Goal: Information Seeking & Learning: Learn about a topic

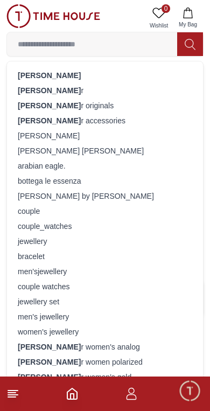
scroll to position [0, 1]
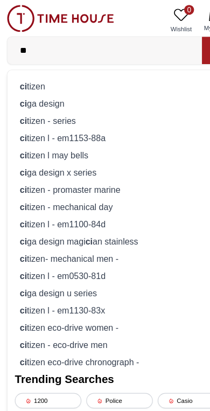
type input "**"
click at [80, 73] on div "ci tizen" at bounding box center [104, 75] width 183 height 15
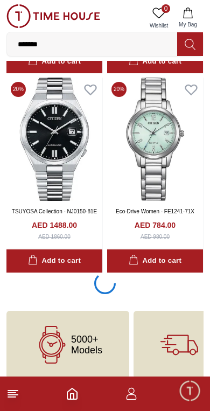
scroll to position [1896, 0]
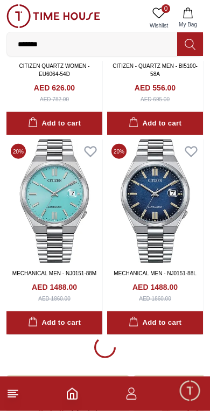
scroll to position [5939, 0]
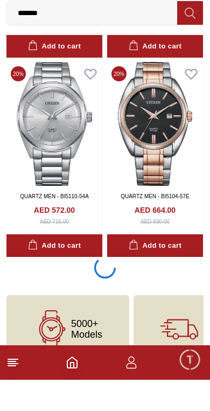
scroll to position [10027, 0]
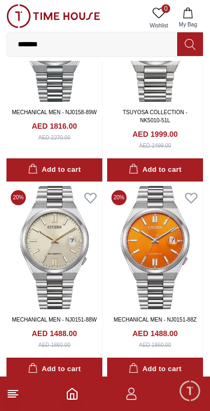
scroll to position [12153, 0]
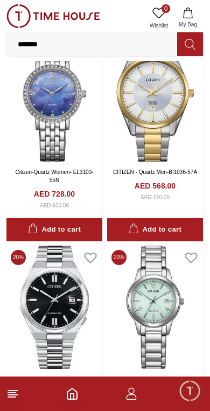
scroll to position [1747, 0]
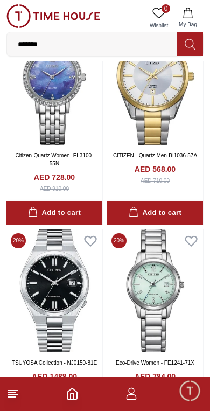
click at [66, 267] on img at bounding box center [54, 290] width 96 height 123
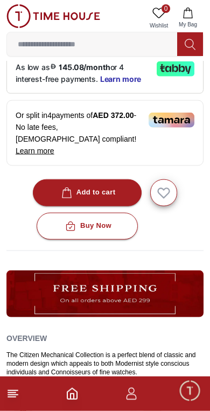
scroll to position [310, 0]
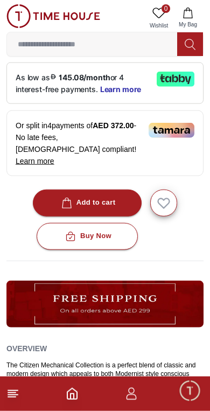
click at [193, 42] on icon at bounding box center [190, 44] width 10 height 11
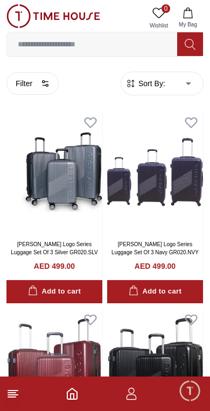
click at [110, 34] on input at bounding box center [92, 44] width 170 height 22
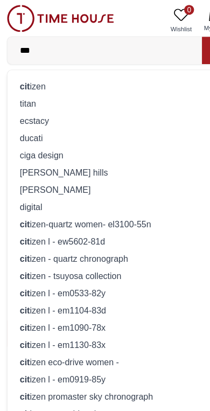
type input "***"
click at [85, 72] on div "cit izen" at bounding box center [104, 75] width 183 height 15
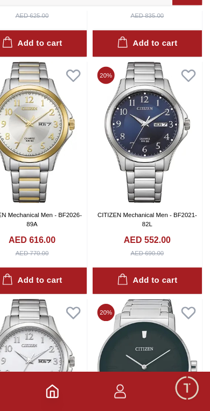
scroll to position [881, 8]
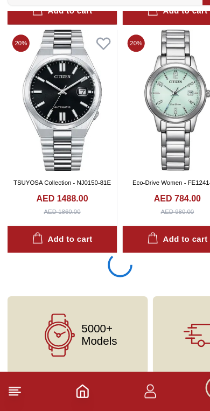
scroll to position [1896, 0]
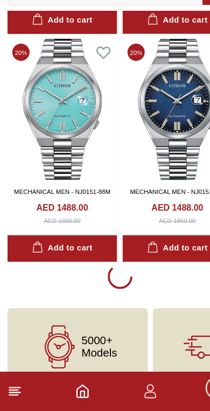
scroll to position [5986, 0]
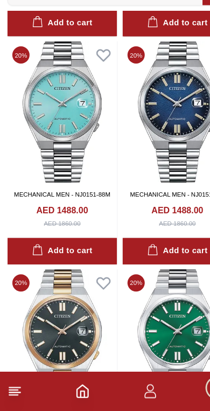
click at [154, 88] on img at bounding box center [155, 149] width 96 height 123
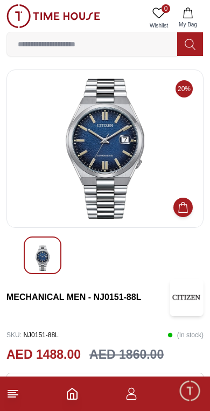
click at [145, 214] on img at bounding box center [105, 149] width 179 height 140
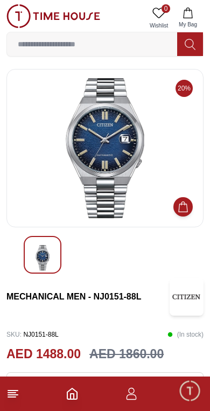
click at [43, 255] on img at bounding box center [42, 257] width 19 height 25
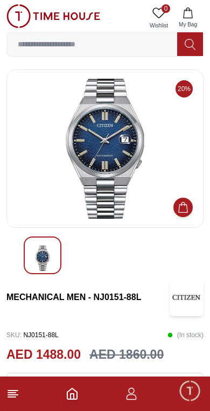
click at [114, 36] on input at bounding box center [92, 44] width 170 height 22
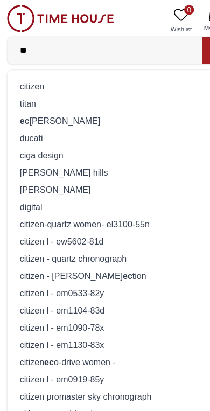
type input "**"
click at [77, 105] on div "[PERSON_NAME]" at bounding box center [104, 105] width 183 height 15
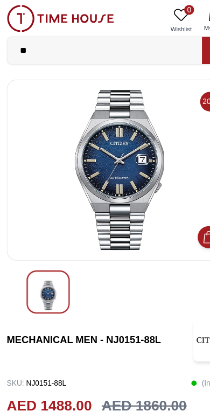
click at [101, 44] on input "**" at bounding box center [92, 44] width 170 height 22
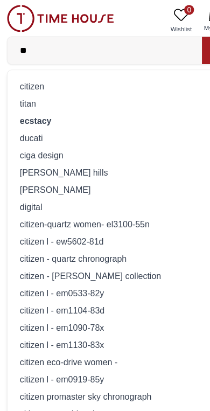
click at [57, 102] on div "ecstacy" at bounding box center [104, 105] width 183 height 15
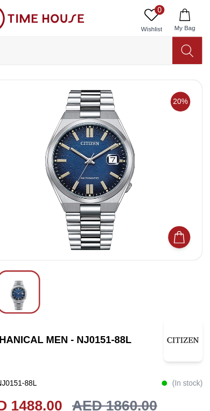
click at [185, 41] on icon at bounding box center [190, 44] width 11 height 12
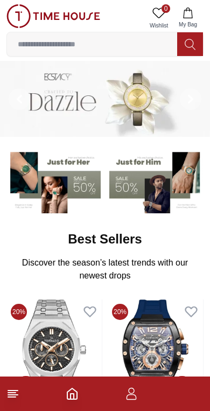
click at [109, 44] on input at bounding box center [92, 44] width 170 height 22
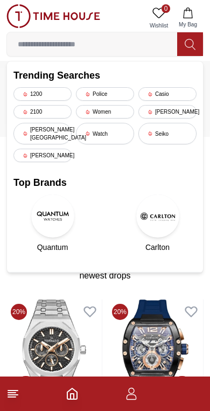
scroll to position [0, 1]
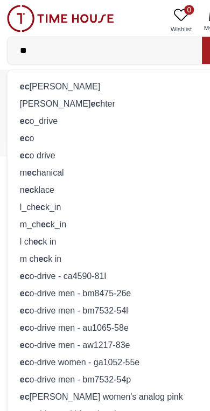
type input "**"
click at [64, 75] on div "[PERSON_NAME]" at bounding box center [104, 75] width 183 height 15
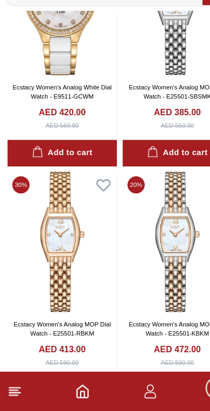
scroll to position [389, 0]
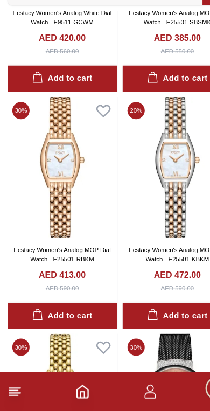
click at [149, 169] on img at bounding box center [155, 197] width 96 height 123
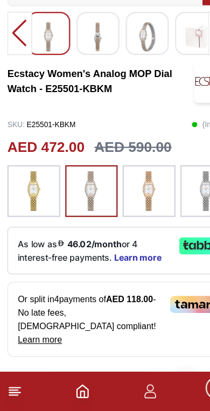
scroll to position [180, 0]
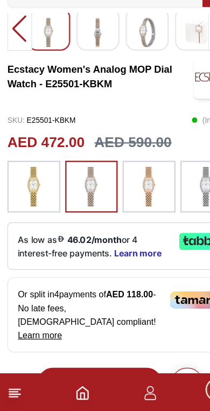
click at [32, 196] on img at bounding box center [29, 213] width 27 height 34
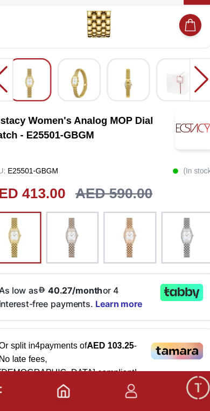
scroll to position [134, 0]
